Goal: Browse casually

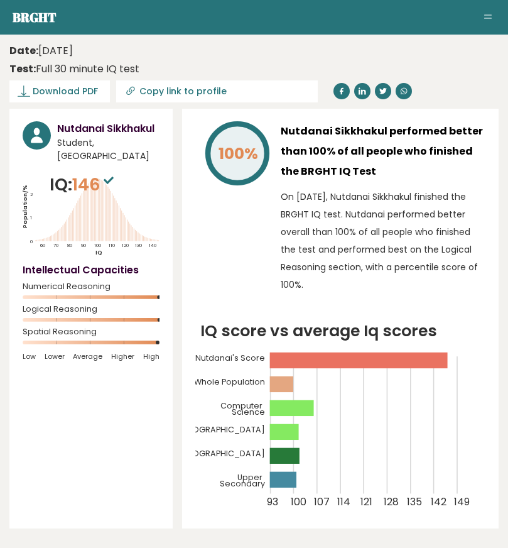
click at [367, 4] on aside "Brght Take the test Test others" at bounding box center [254, 17] width 508 height 35
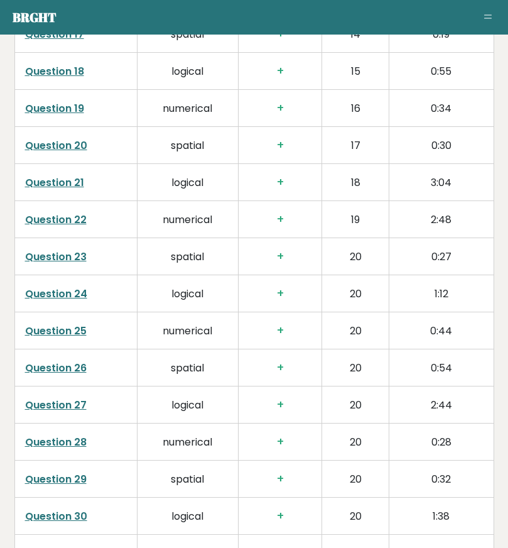
scroll to position [2487, 0]
